Goal: Task Accomplishment & Management: Complete application form

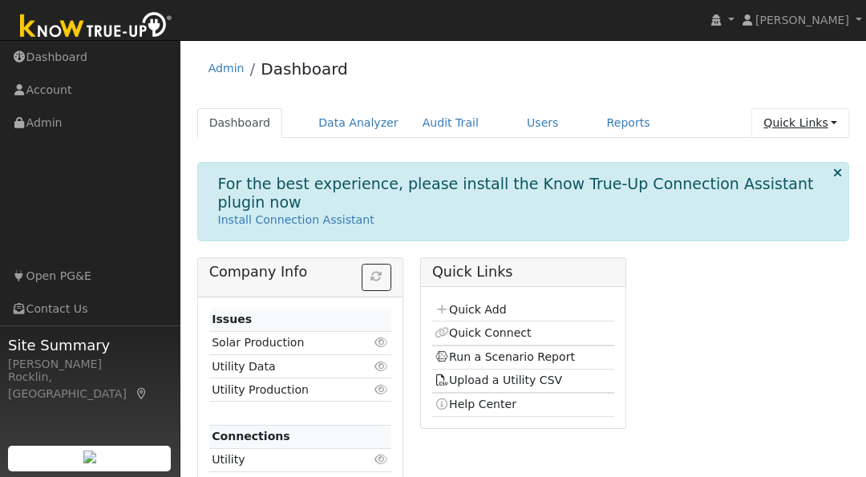
click at [825, 121] on link "Quick Links" at bounding box center [800, 123] width 98 height 30
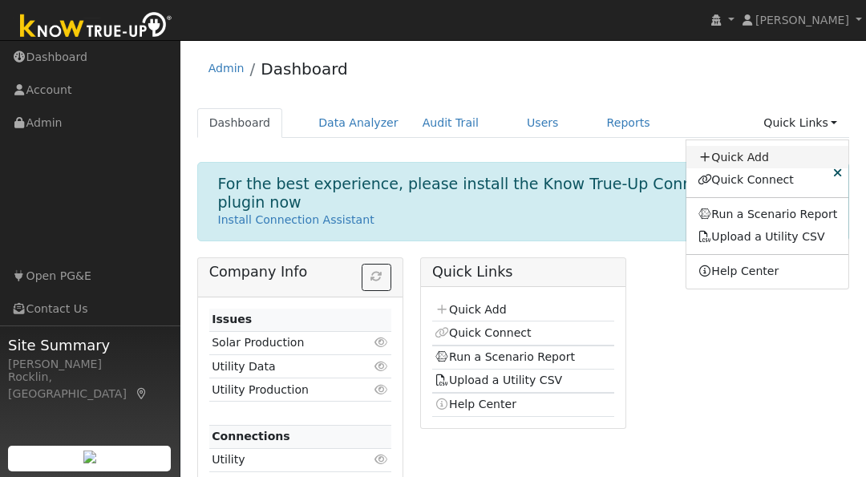
click at [742, 160] on link "Quick Add" at bounding box center [767, 157] width 163 height 22
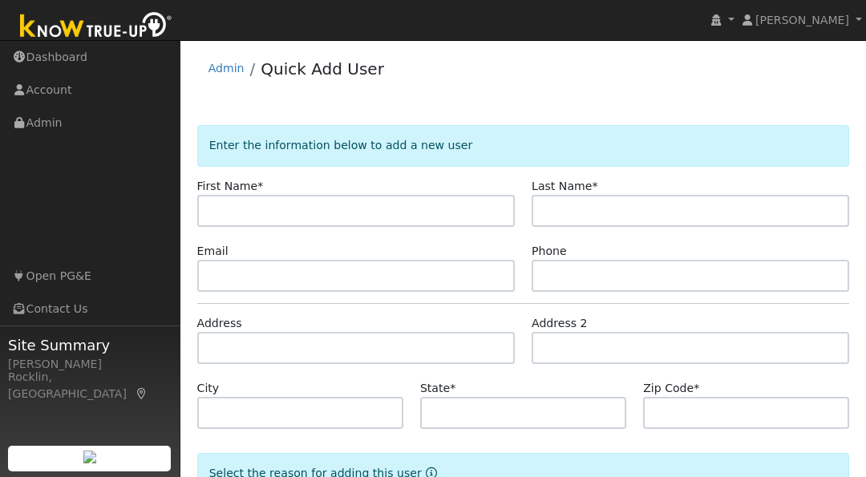
click at [402, 212] on input "text" at bounding box center [355, 211] width 317 height 32
type input "[PERSON_NAME]"
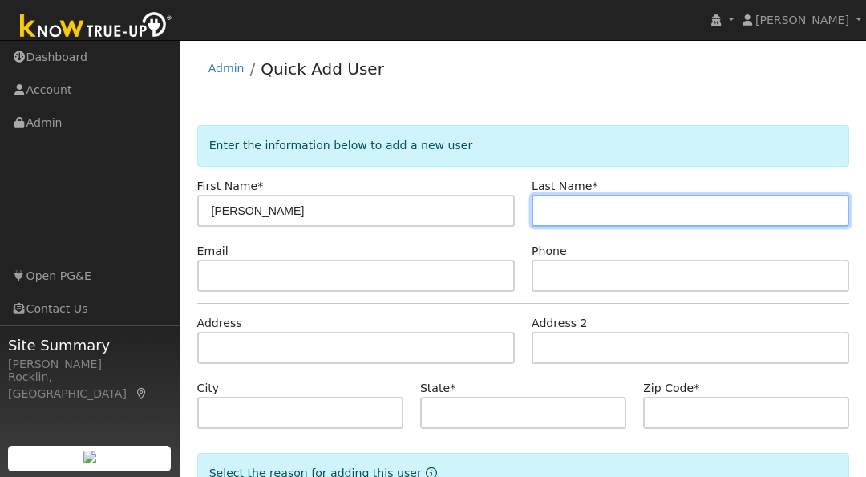
click at [583, 200] on input "text" at bounding box center [689, 211] width 317 height 32
type input "Kurtz"
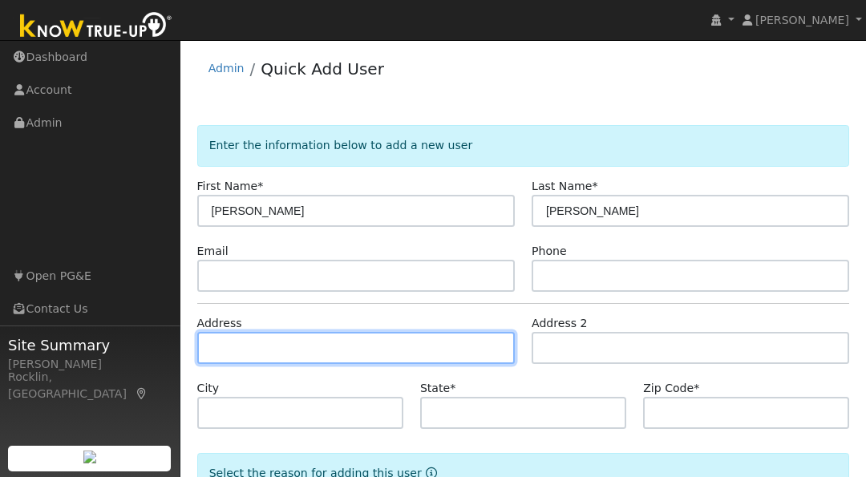
click at [378, 354] on input "text" at bounding box center [355, 348] width 317 height 32
type input "1260 Alberton Circle"
type input "Lincoln"
type input "CA"
type input "95648"
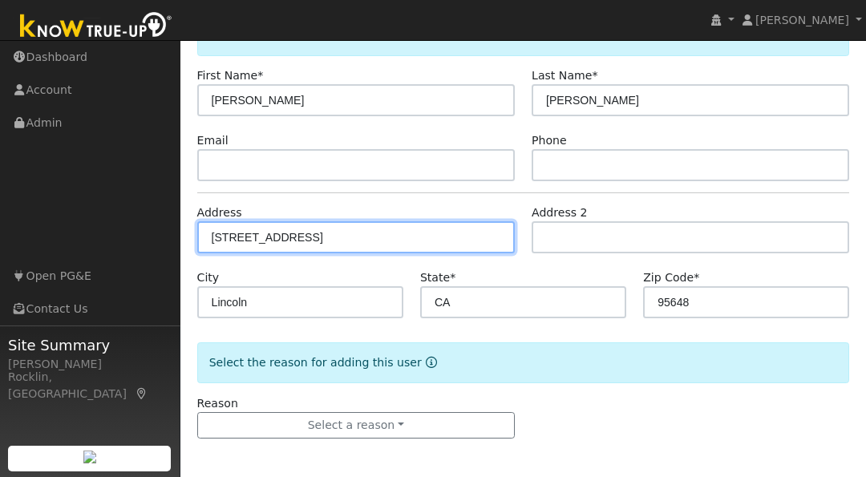
scroll to position [111, 0]
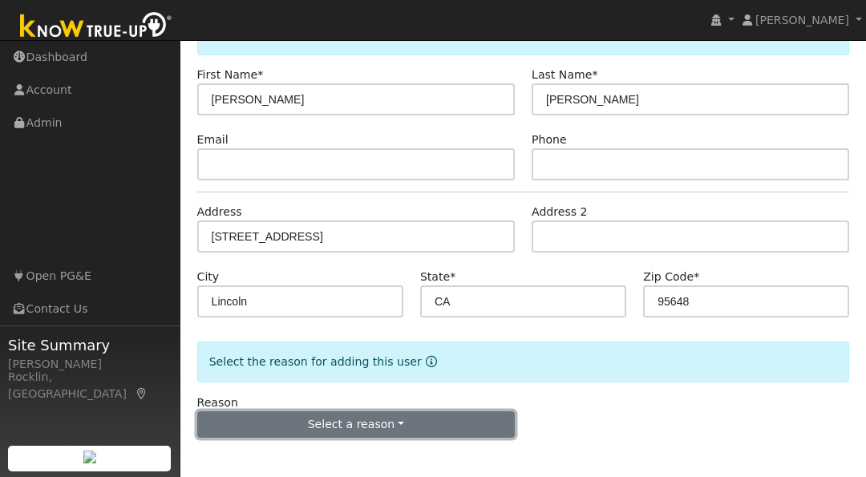
click at [491, 429] on button "Select a reason" at bounding box center [355, 424] width 317 height 27
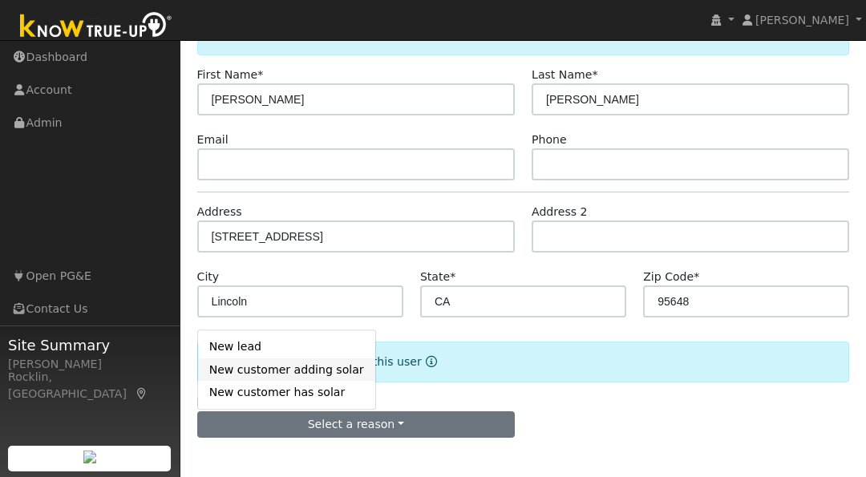
click at [273, 370] on link "New customer adding solar" at bounding box center [286, 369] width 177 height 22
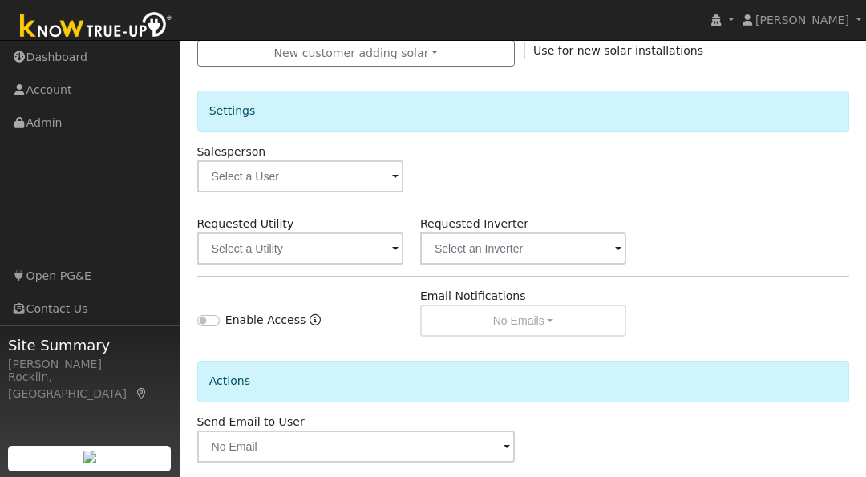
scroll to position [556, 0]
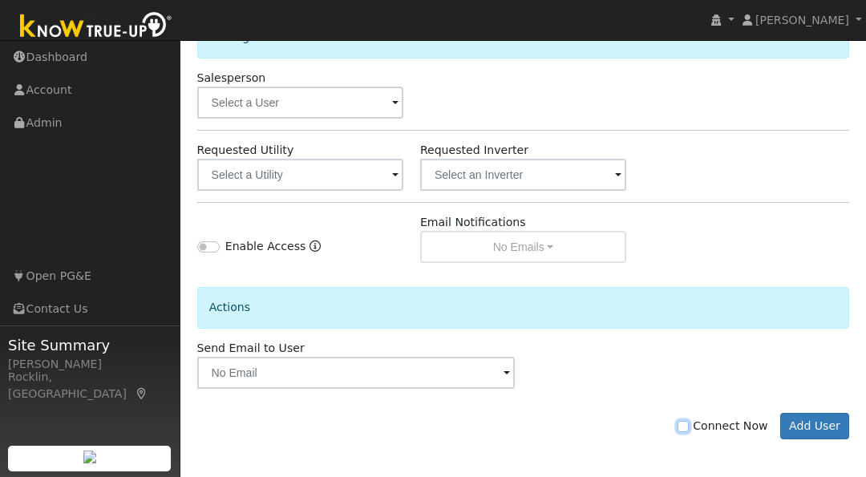
click at [689, 423] on input "Connect Now" at bounding box center [682, 426] width 11 height 11
checkbox input "true"
click at [803, 431] on button "Add User" at bounding box center [815, 426] width 70 height 27
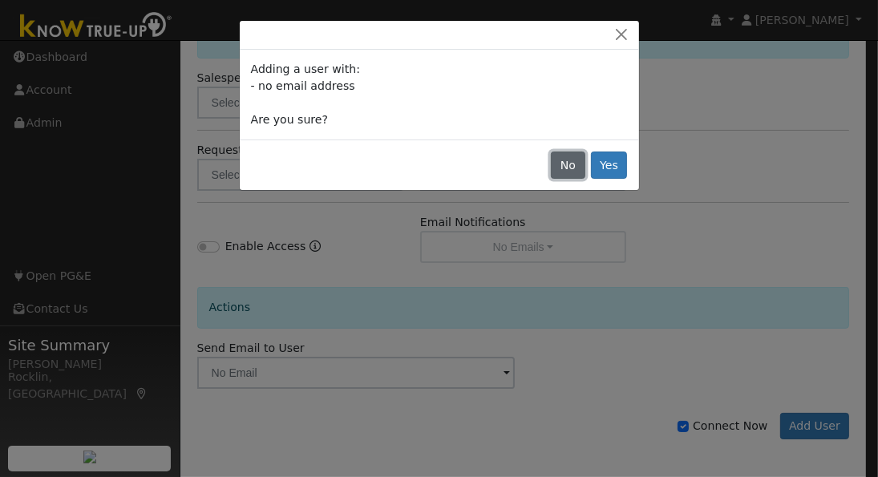
click at [572, 161] on button "No" at bounding box center [568, 164] width 34 height 27
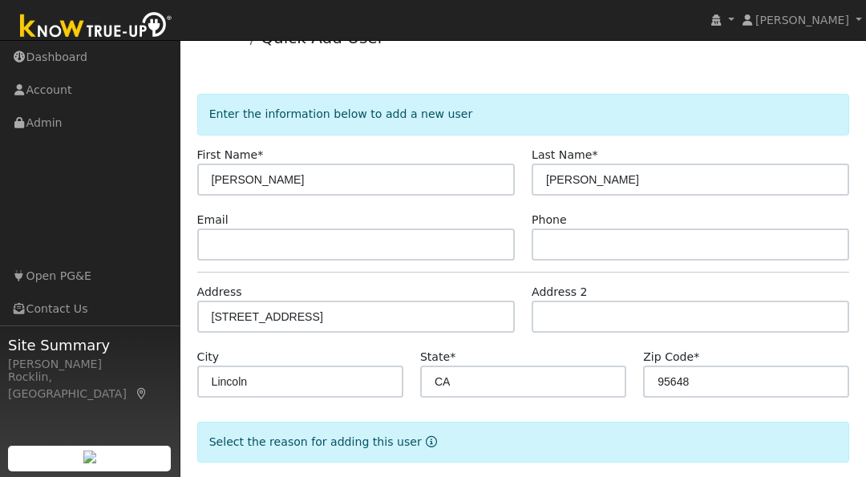
scroll to position [30, 0]
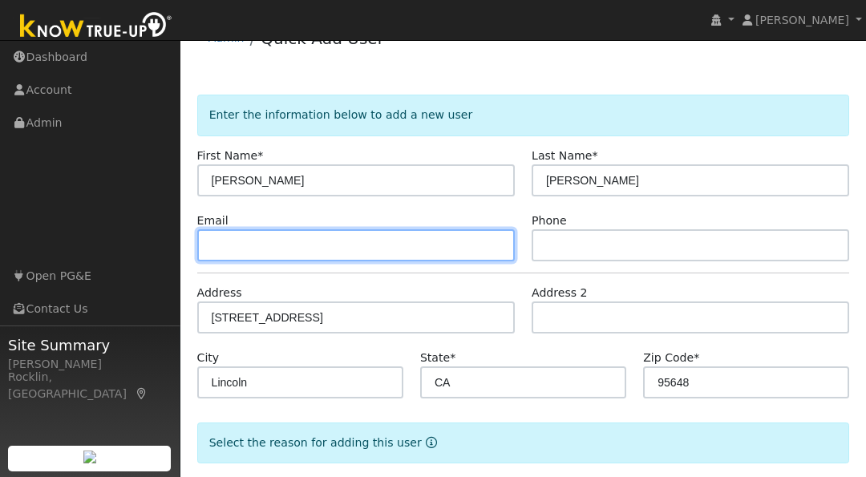
click at [270, 236] on input "text" at bounding box center [355, 245] width 317 height 32
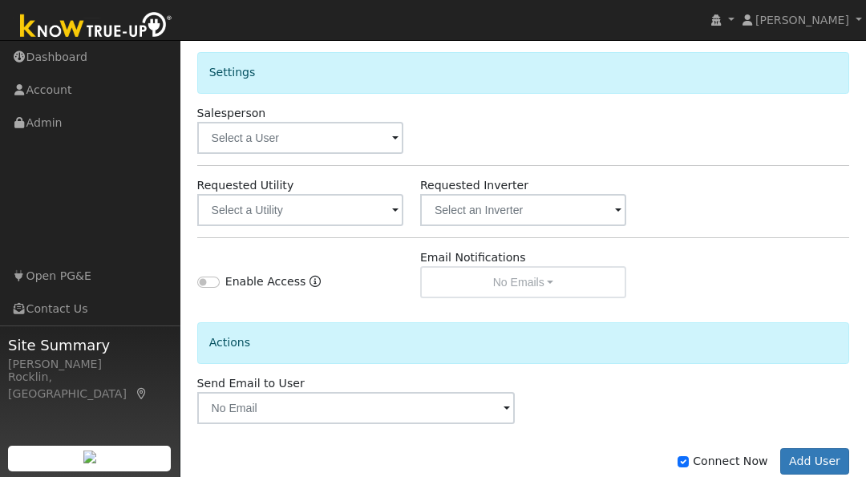
scroll to position [556, 0]
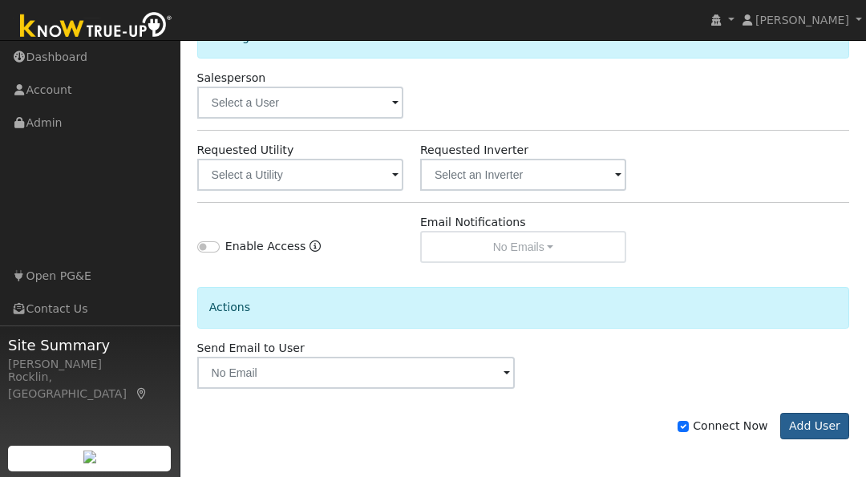
type input "pritipurple@gmail.com"
click at [826, 423] on button "Add User" at bounding box center [815, 426] width 70 height 27
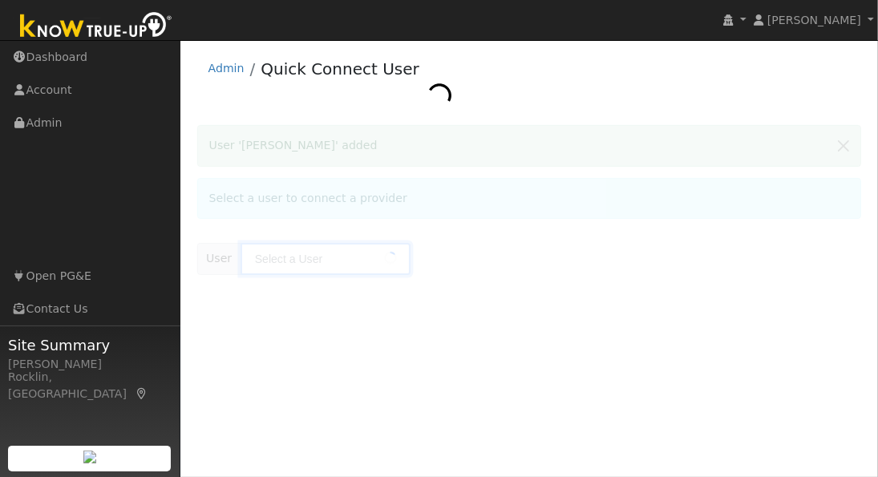
type input "[PERSON_NAME]"
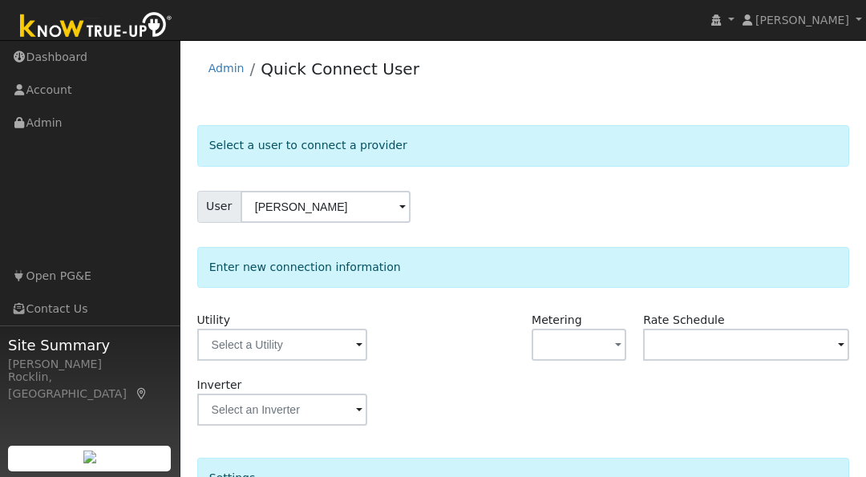
click at [357, 341] on span at bounding box center [359, 346] width 6 height 18
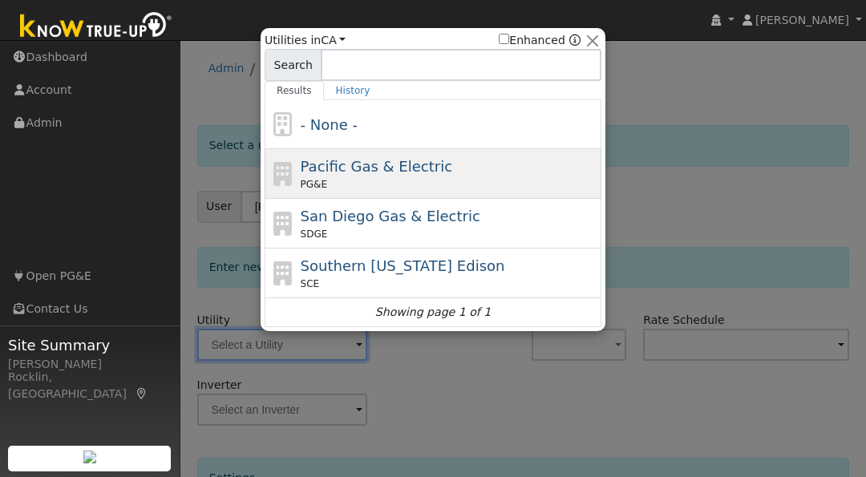
click at [400, 172] on span "Pacific Gas & Electric" at bounding box center [376, 166] width 151 height 17
type input "PG&E"
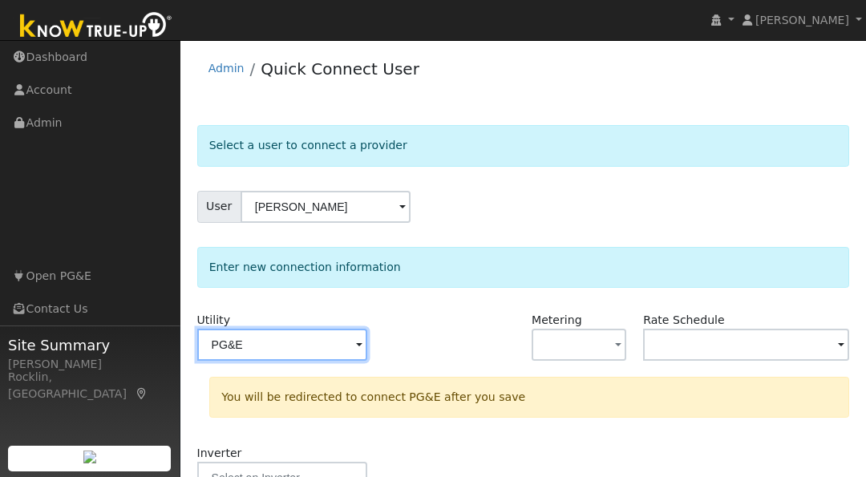
click at [348, 349] on input "PG&E" at bounding box center [282, 345] width 170 height 32
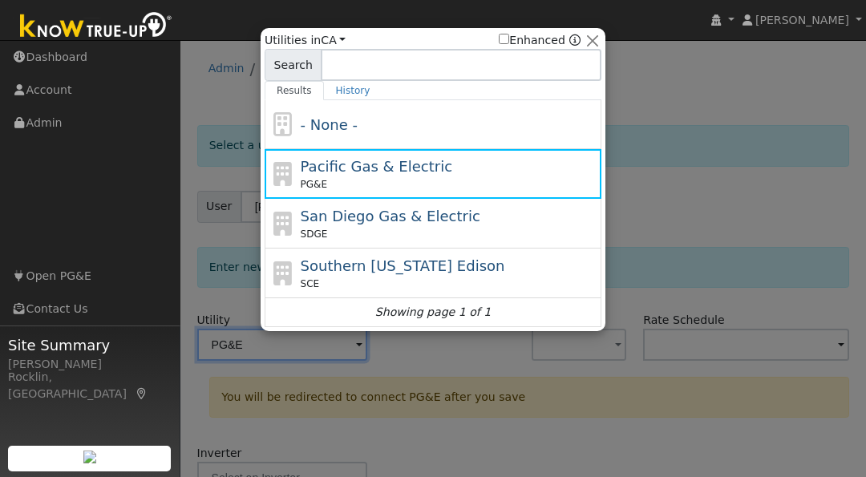
click at [422, 352] on div at bounding box center [433, 238] width 866 height 477
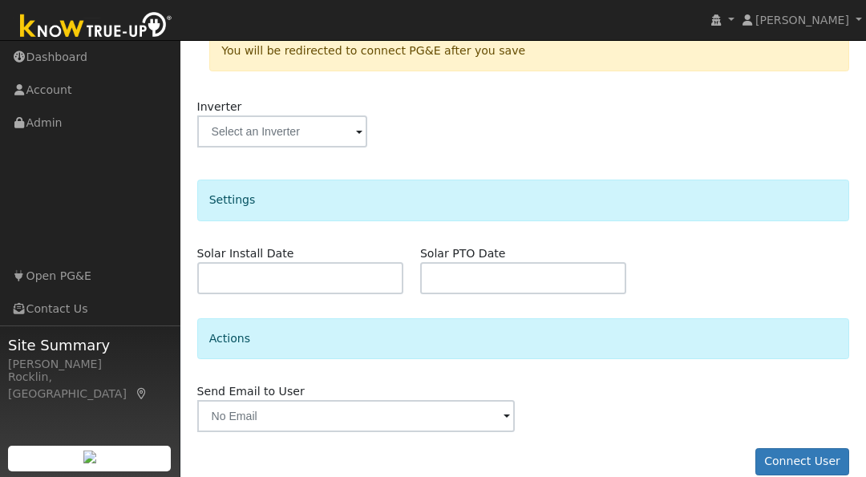
scroll to position [366, 0]
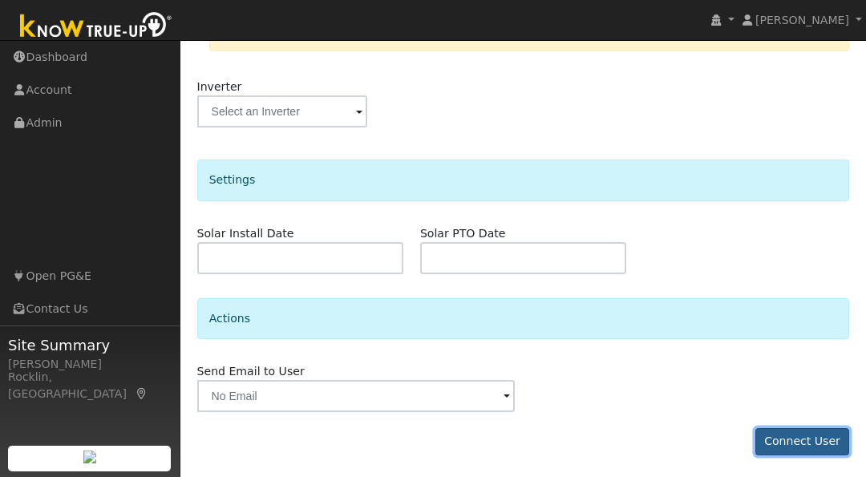
click at [809, 442] on button "Connect User" at bounding box center [802, 441] width 95 height 27
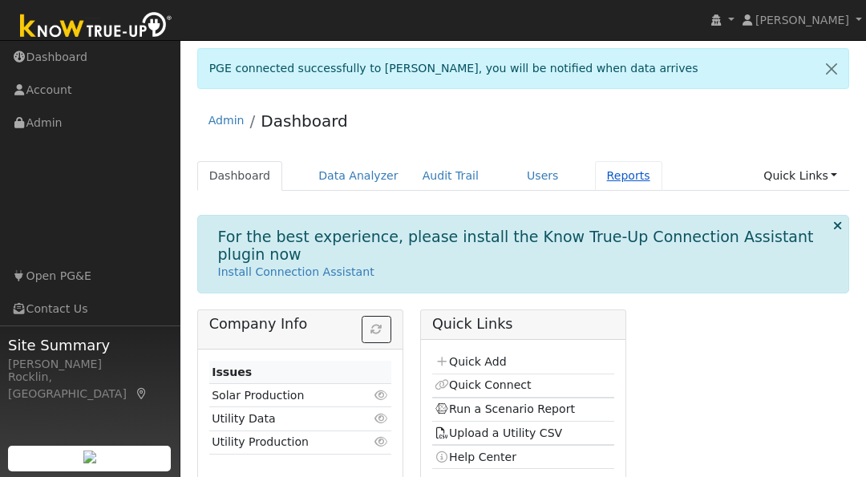
click at [595, 172] on link "Reports" at bounding box center [628, 176] width 67 height 30
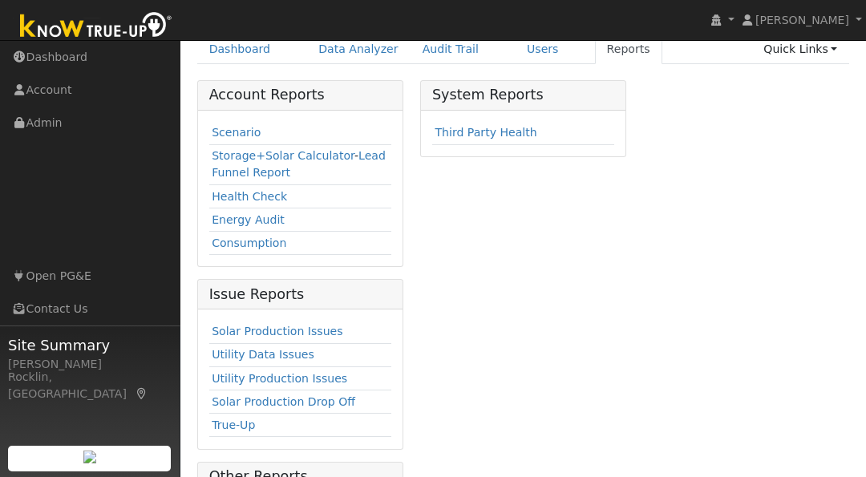
scroll to position [72, 0]
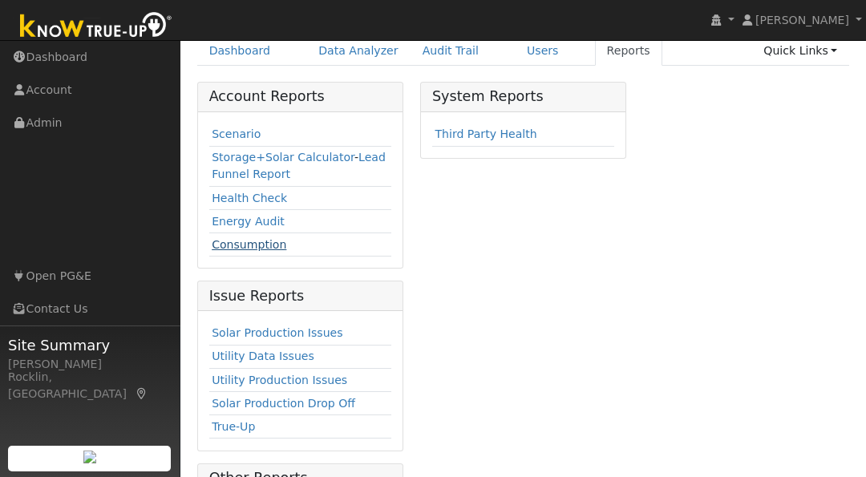
click at [234, 242] on link "Consumption" at bounding box center [249, 244] width 75 height 13
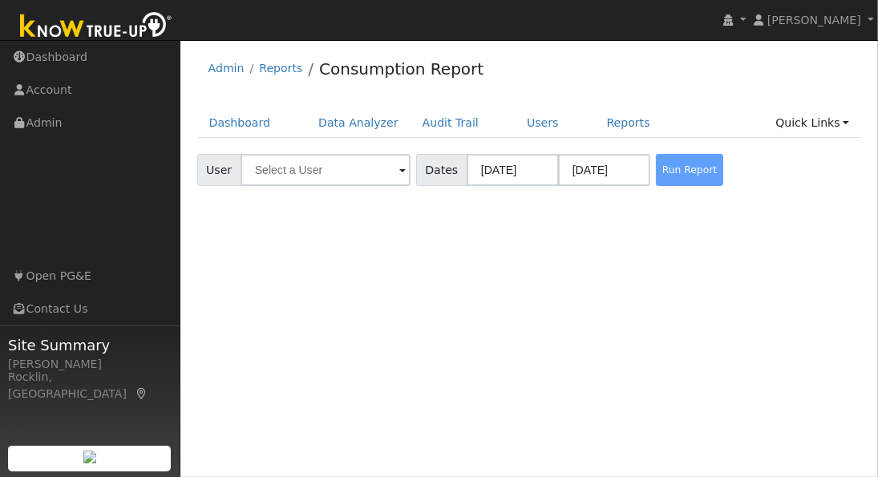
drag, startPoint x: 694, startPoint y: 173, endPoint x: 585, endPoint y: 252, distance: 134.4
click at [585, 252] on div "User Profile First name Last name Email Email Notifications No Emails No Emails…" at bounding box center [528, 258] width 697 height 437
click at [399, 172] on span at bounding box center [402, 171] width 6 height 18
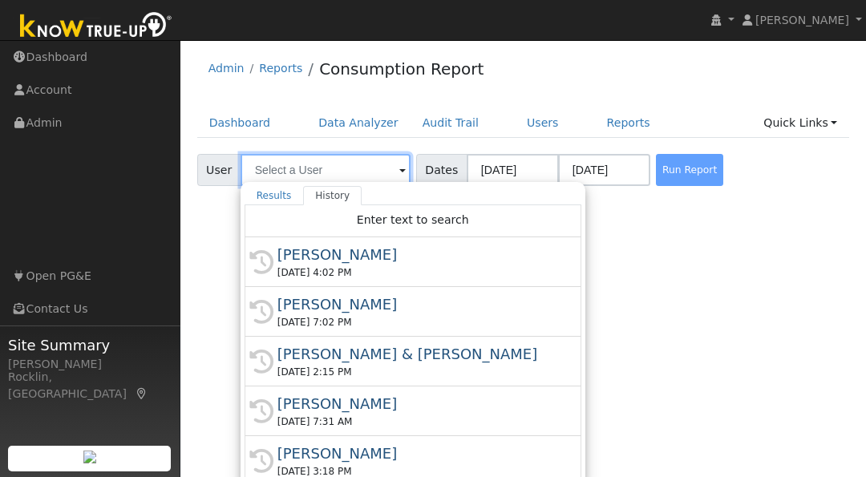
click at [345, 176] on input "text" at bounding box center [325, 170] width 170 height 32
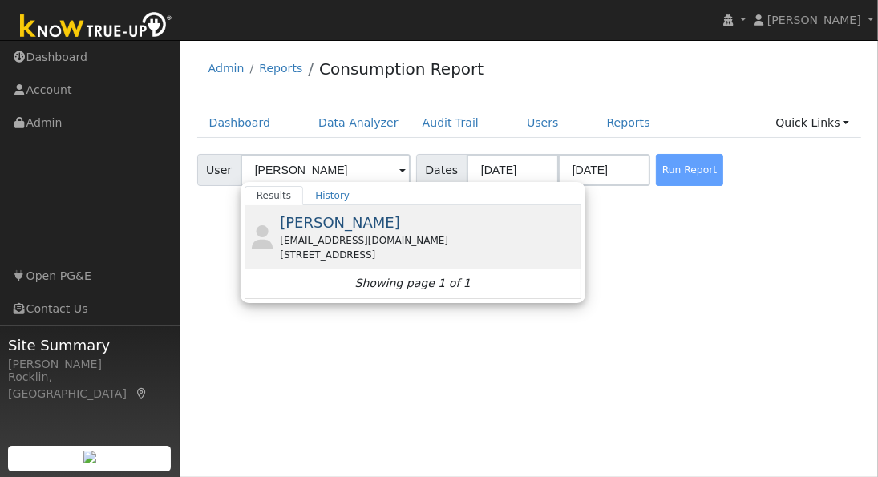
click at [329, 214] on span "Priti Kurtz" at bounding box center [340, 222] width 120 height 17
type input "Priti Kurtz"
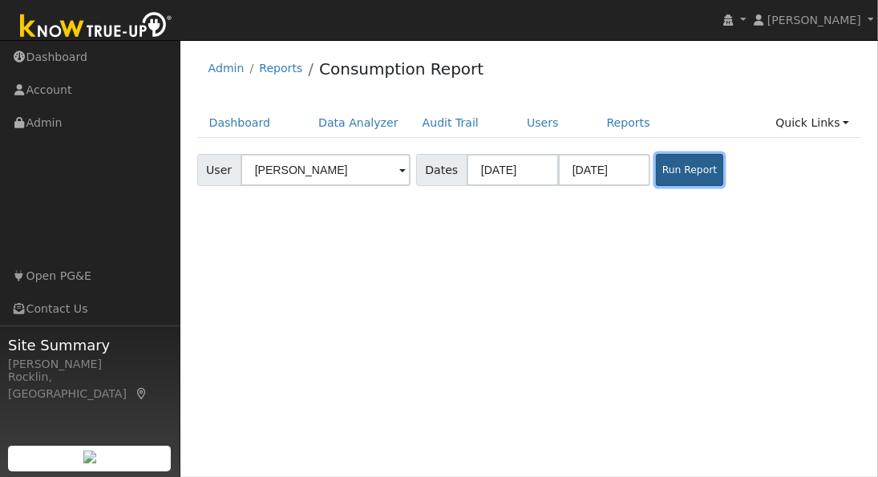
click at [691, 169] on button "Run Report" at bounding box center [689, 170] width 67 height 32
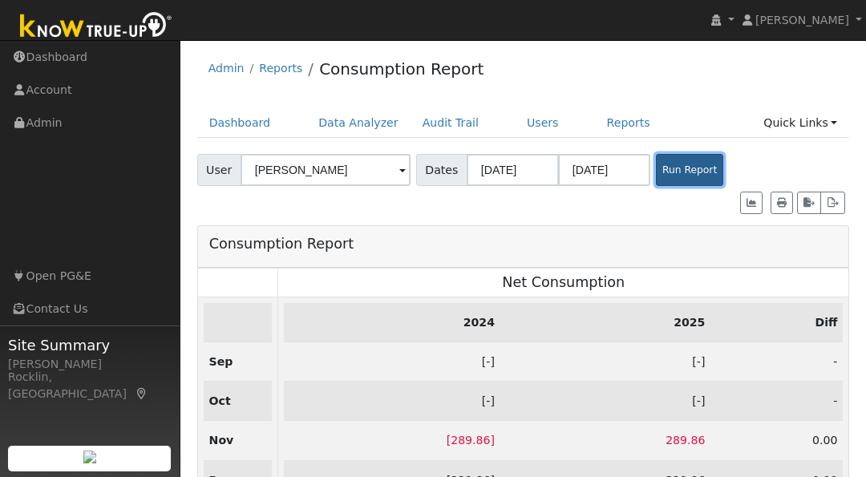
click at [680, 176] on button "Run Report" at bounding box center [689, 170] width 67 height 32
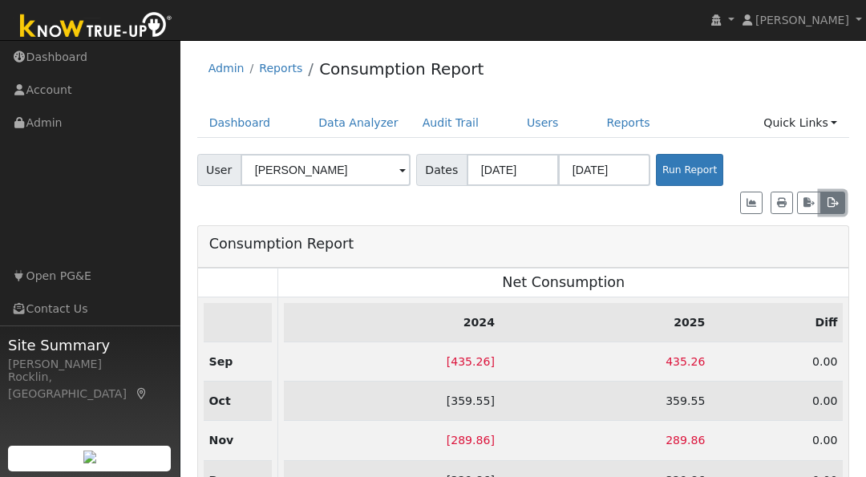
click at [832, 198] on icon "button" at bounding box center [832, 203] width 12 height 10
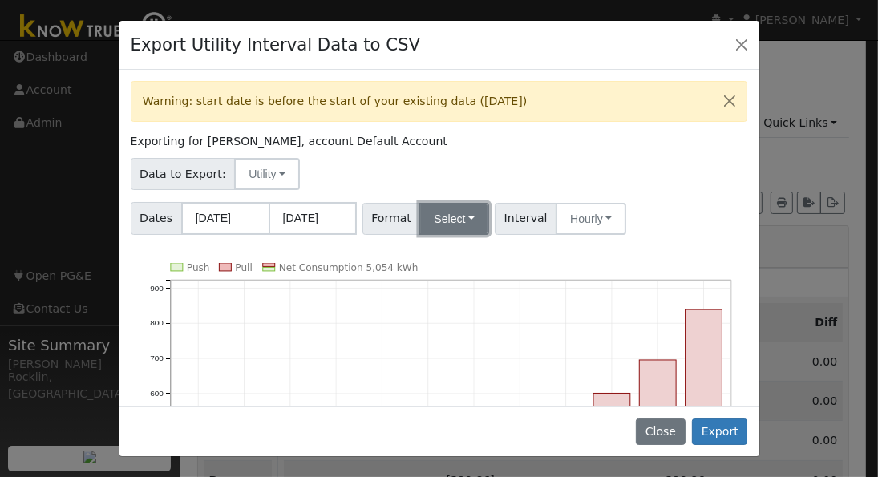
click at [461, 219] on button "Select" at bounding box center [454, 219] width 70 height 32
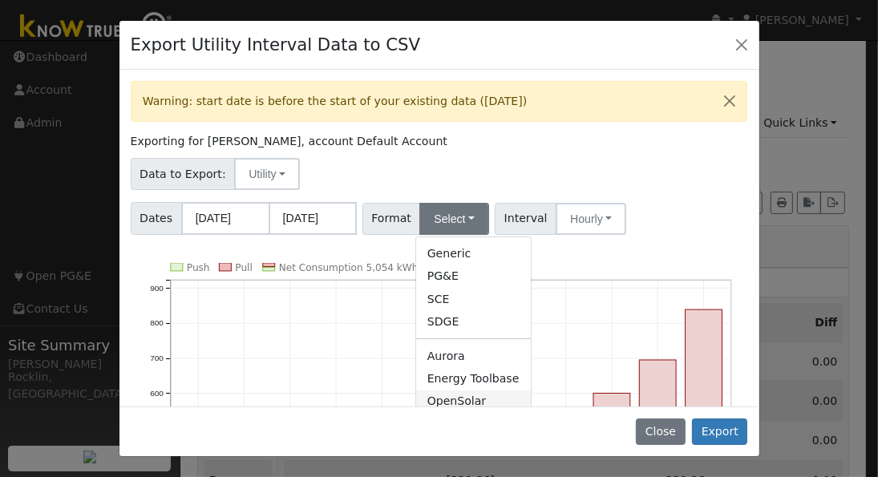
click at [466, 390] on link "OpenSolar" at bounding box center [473, 401] width 115 height 22
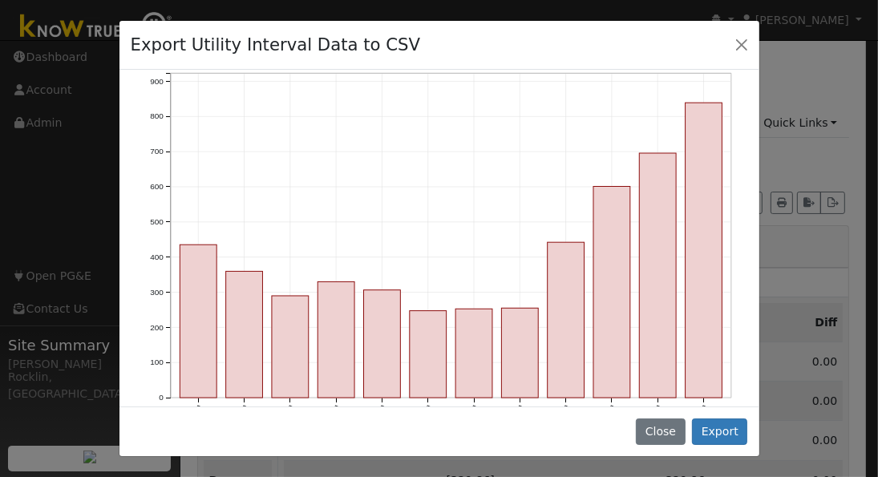
scroll to position [212, 0]
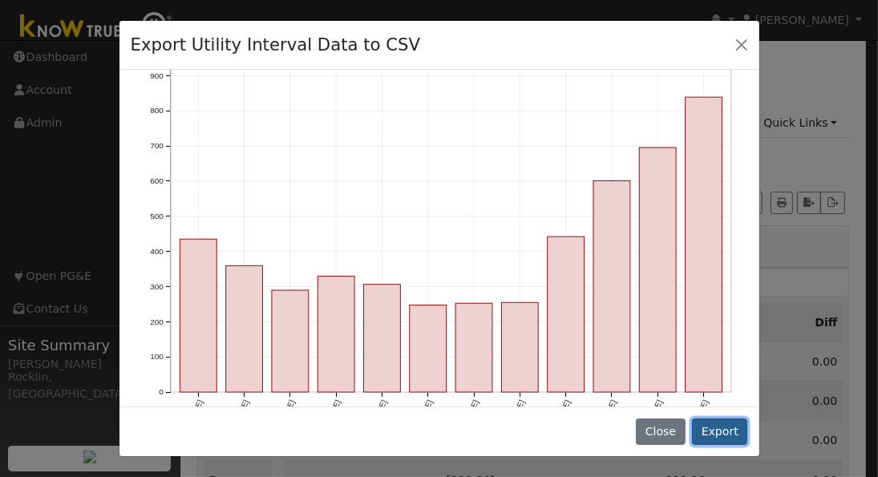
click at [724, 427] on button "Export" at bounding box center [719, 431] width 55 height 27
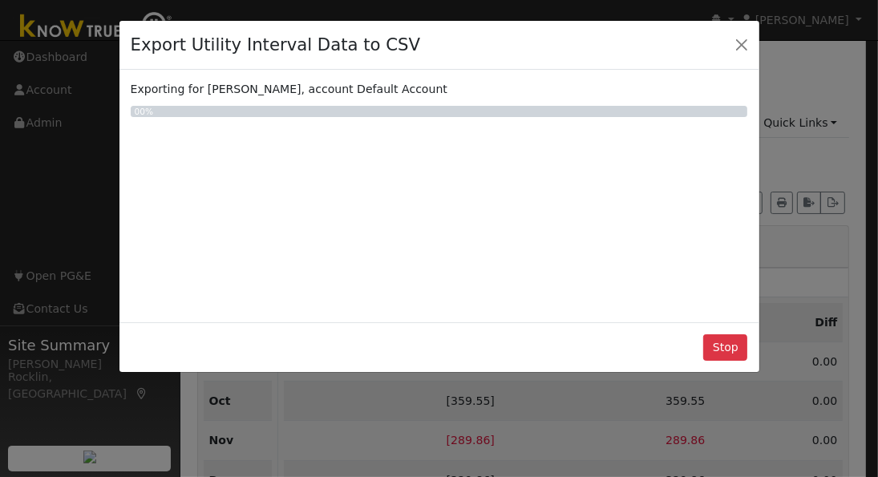
scroll to position [0, 0]
